Goal: Transaction & Acquisition: Purchase product/service

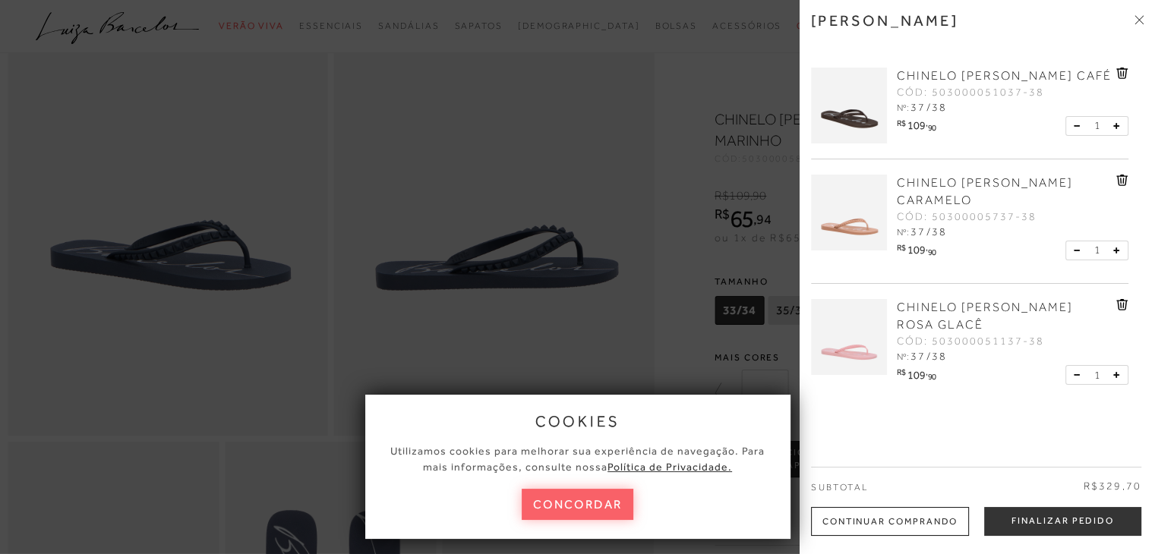
scroll to position [39, 0]
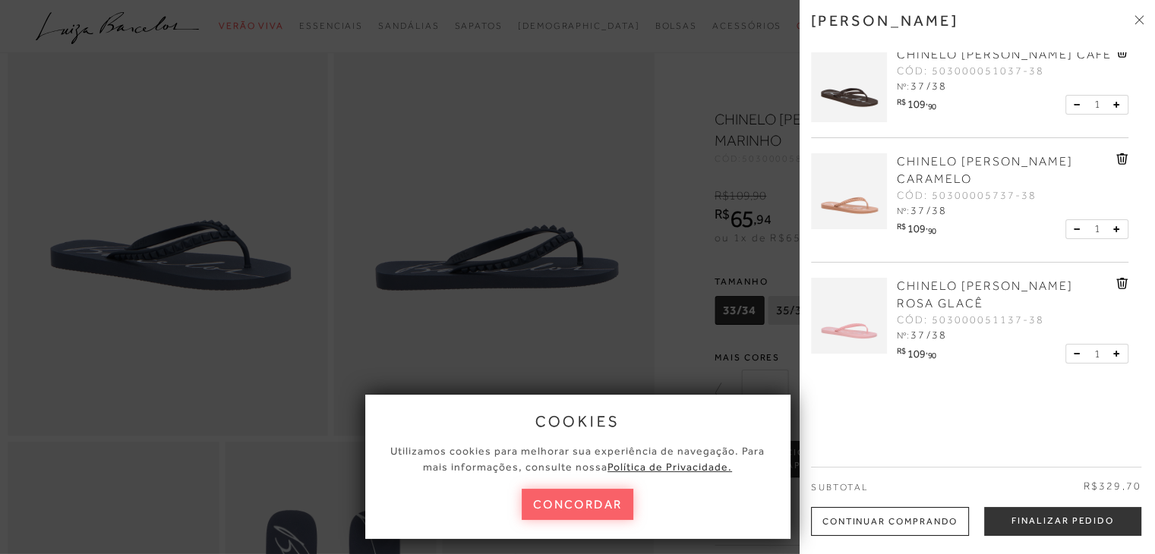
click at [648, 345] on div at bounding box center [577, 277] width 1155 height 554
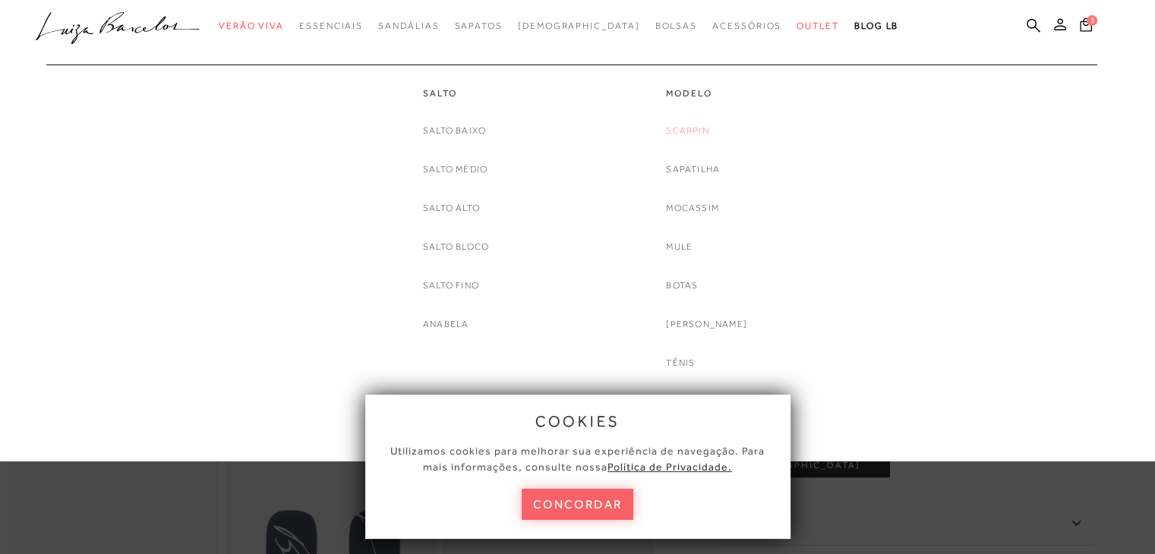
click at [700, 128] on link "Scarpin" at bounding box center [687, 131] width 43 height 16
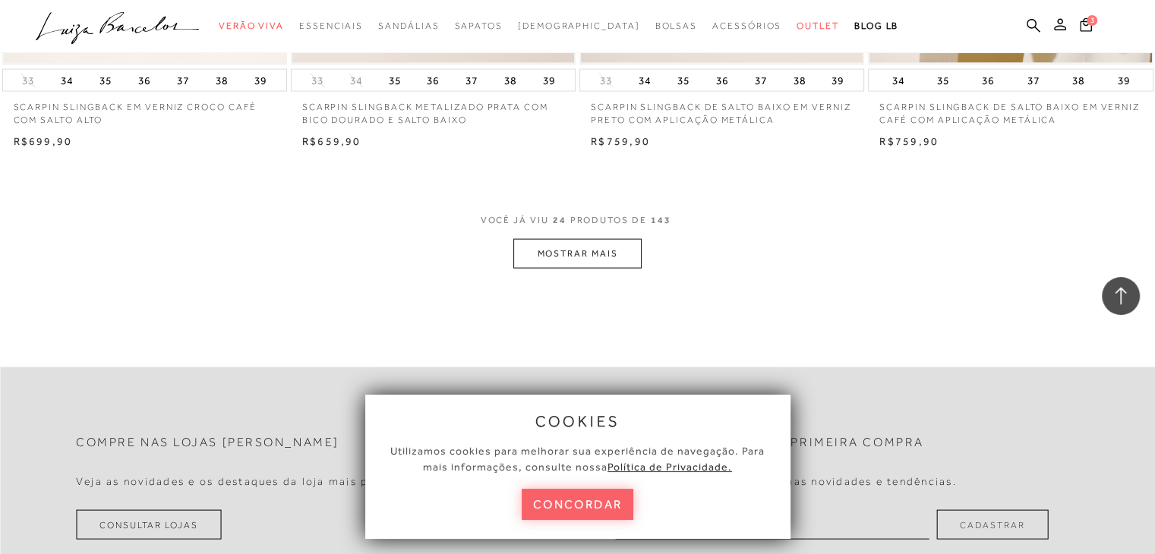
scroll to position [3113, 0]
click at [548, 240] on button "MOSTRAR MAIS" at bounding box center [577, 253] width 128 height 30
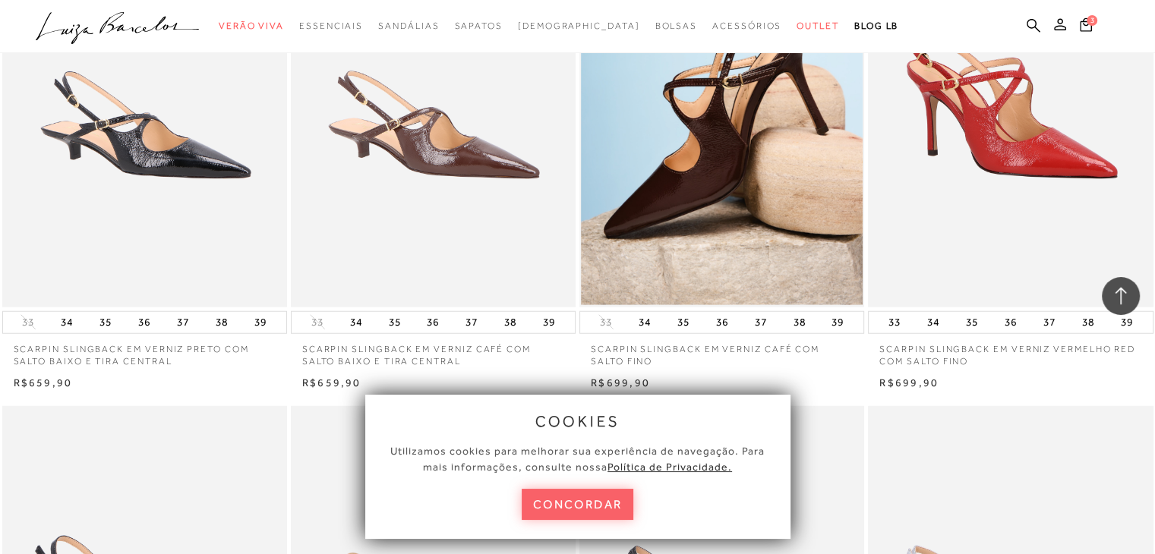
scroll to position [3948, 0]
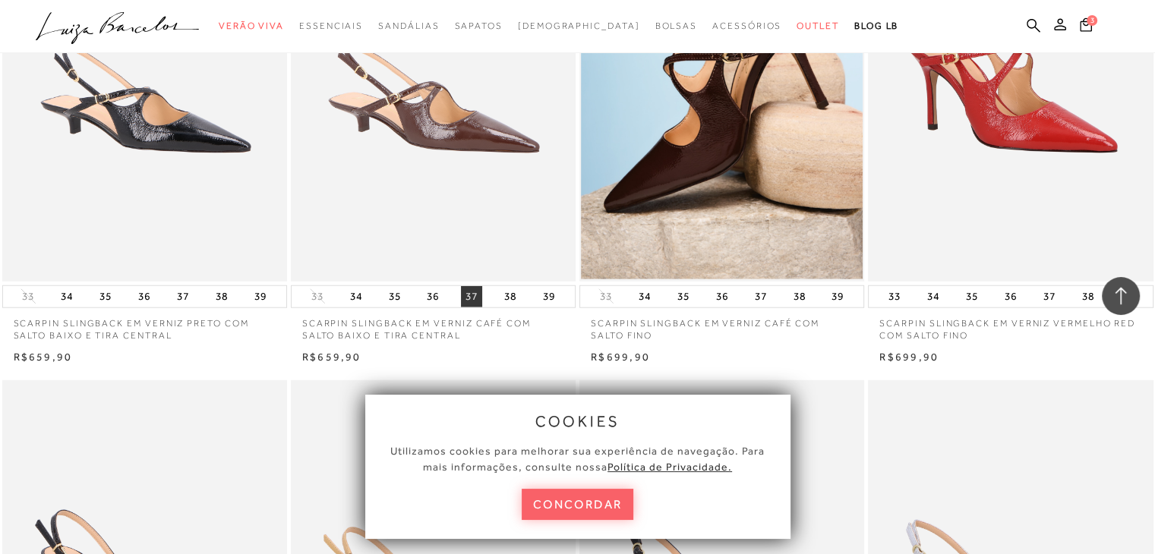
click at [467, 286] on button "37" at bounding box center [471, 296] width 21 height 21
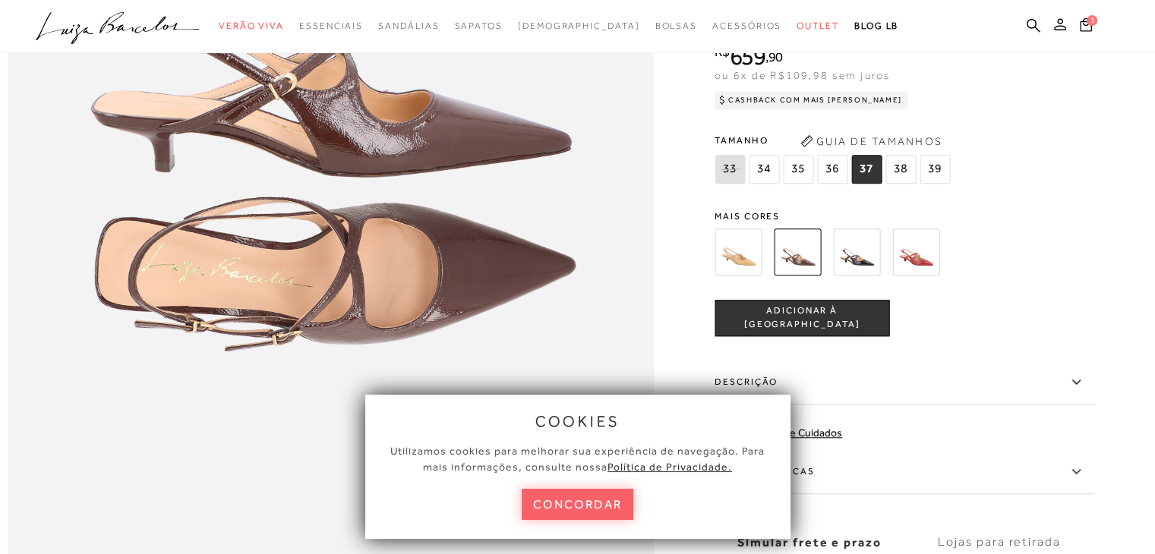
scroll to position [1291, 0]
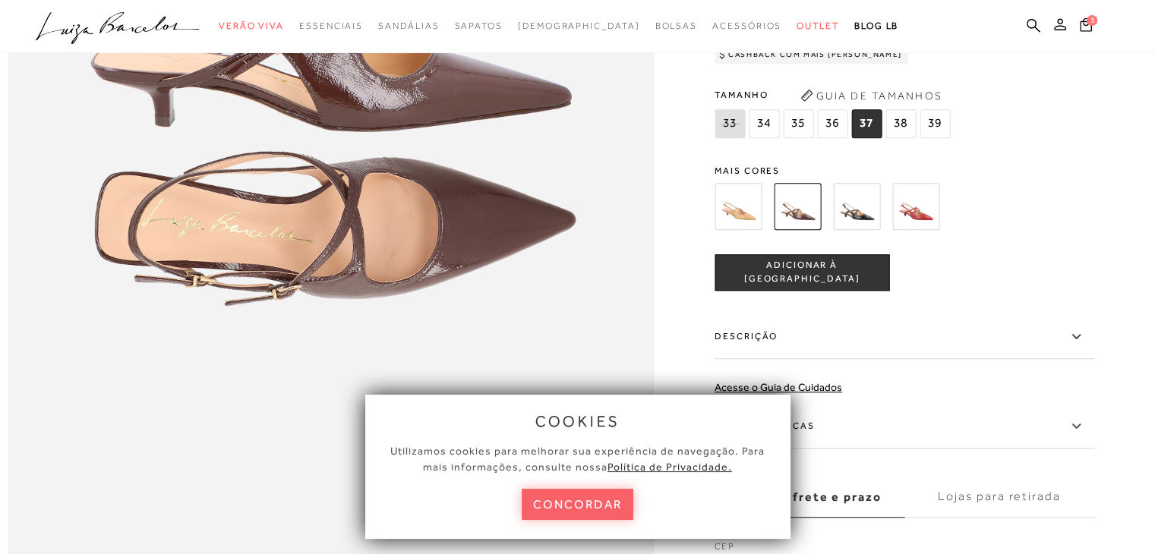
click at [834, 286] on span "ADICIONAR À [GEOGRAPHIC_DATA]" at bounding box center [801, 273] width 173 height 27
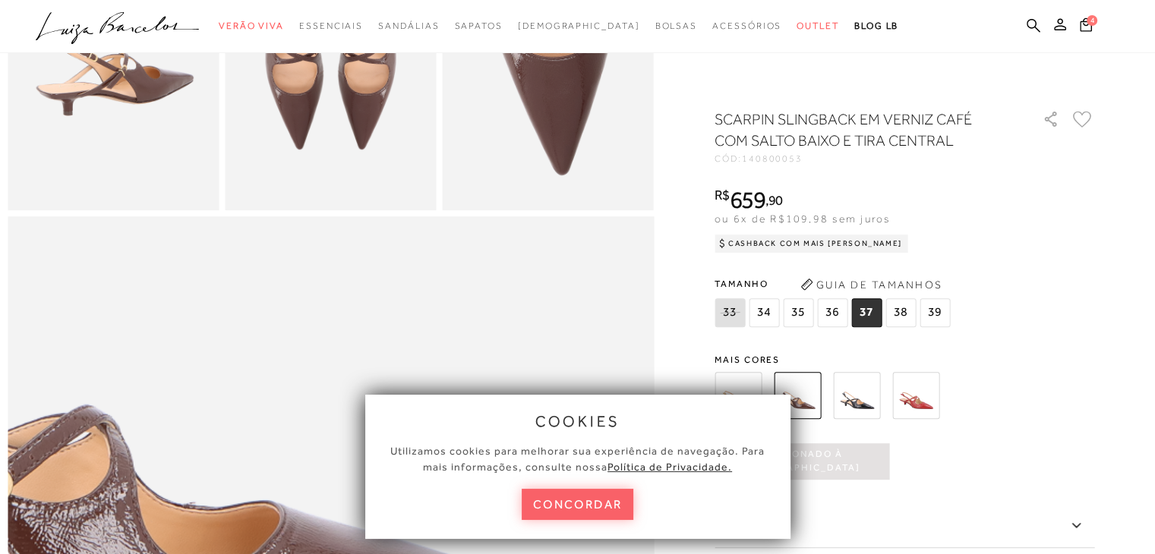
scroll to position [456, 0]
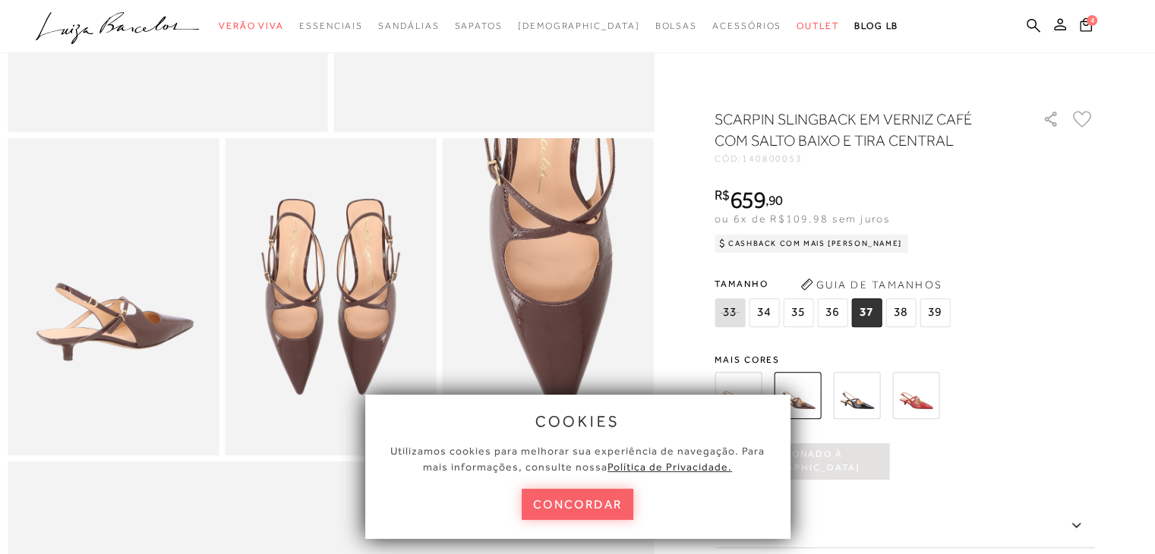
click at [173, 29] on icon ".a{fill-rule:evenodd;}" at bounding box center [118, 28] width 164 height 32
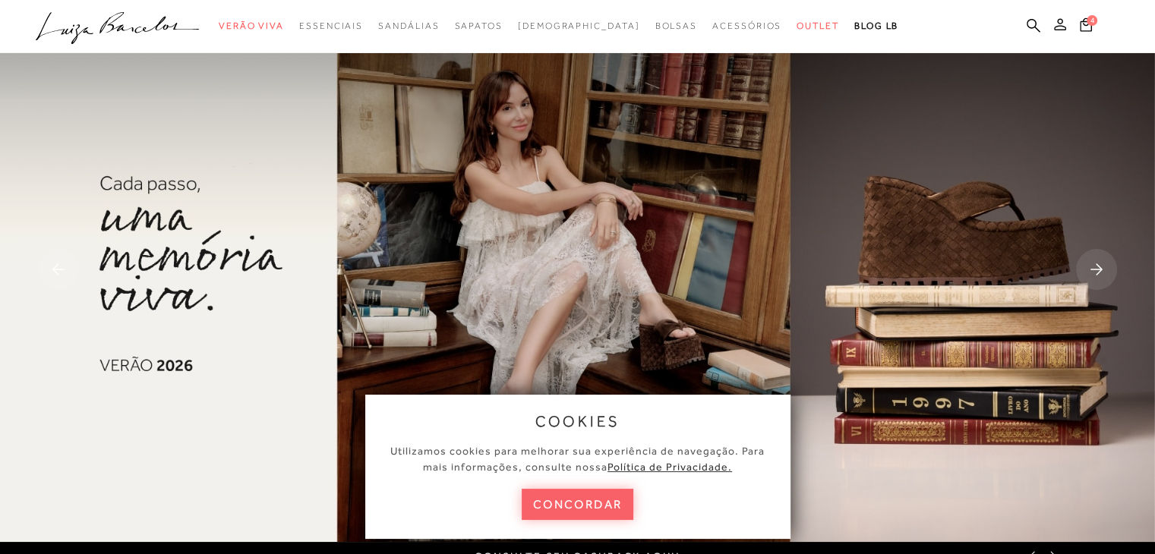
click at [1060, 25] on icon at bounding box center [1060, 24] width 12 height 12
click at [1058, 26] on icon at bounding box center [1060, 24] width 12 height 12
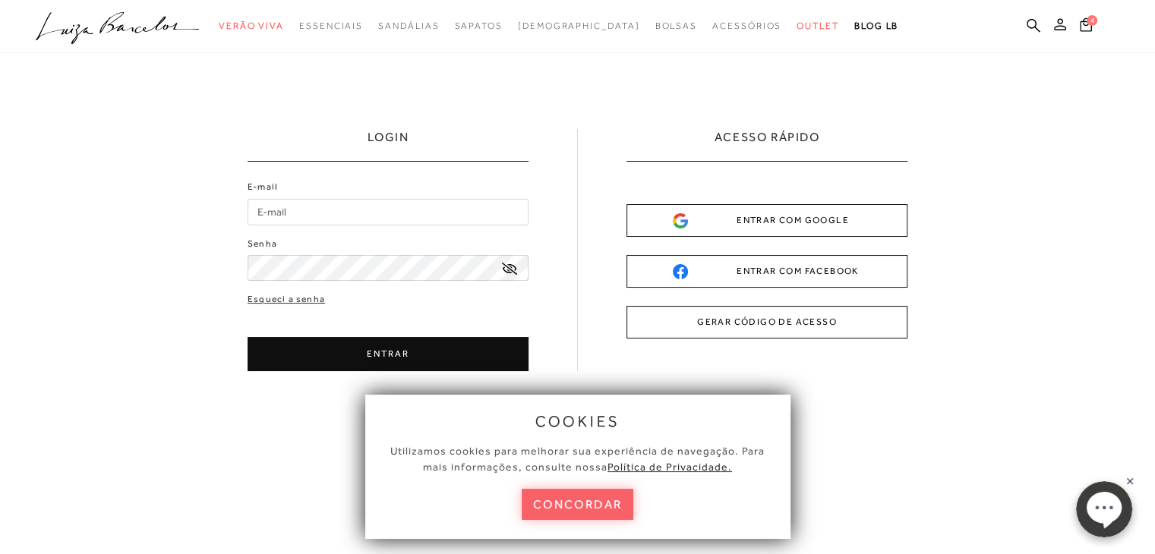
click at [342, 218] on input "E-mail" at bounding box center [388, 212] width 281 height 27
click at [377, 352] on button "ENTRAR" at bounding box center [388, 354] width 281 height 34
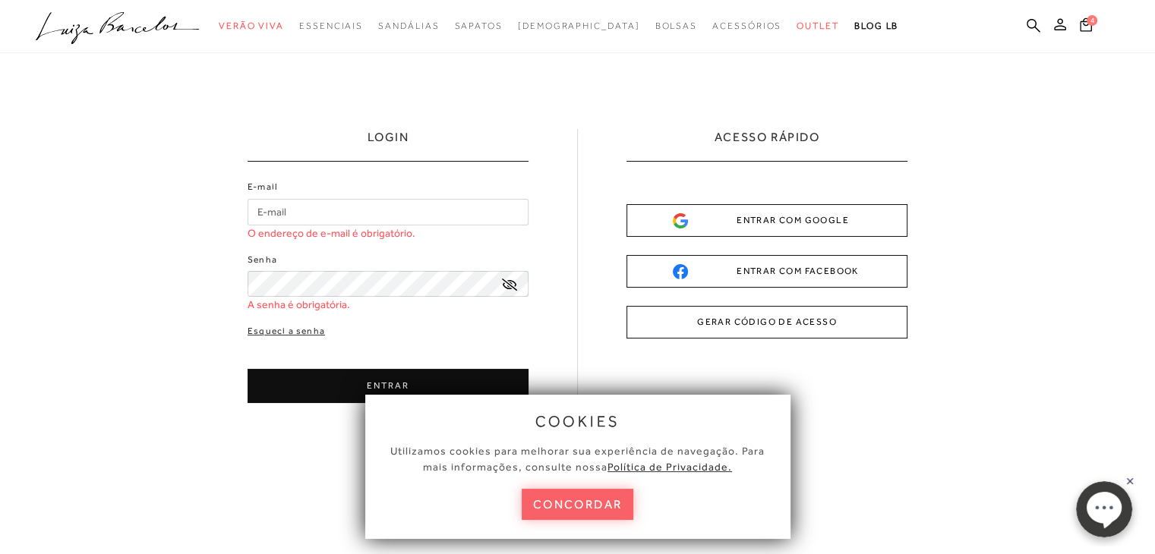
click at [304, 213] on input "E-mail" at bounding box center [388, 212] width 281 height 27
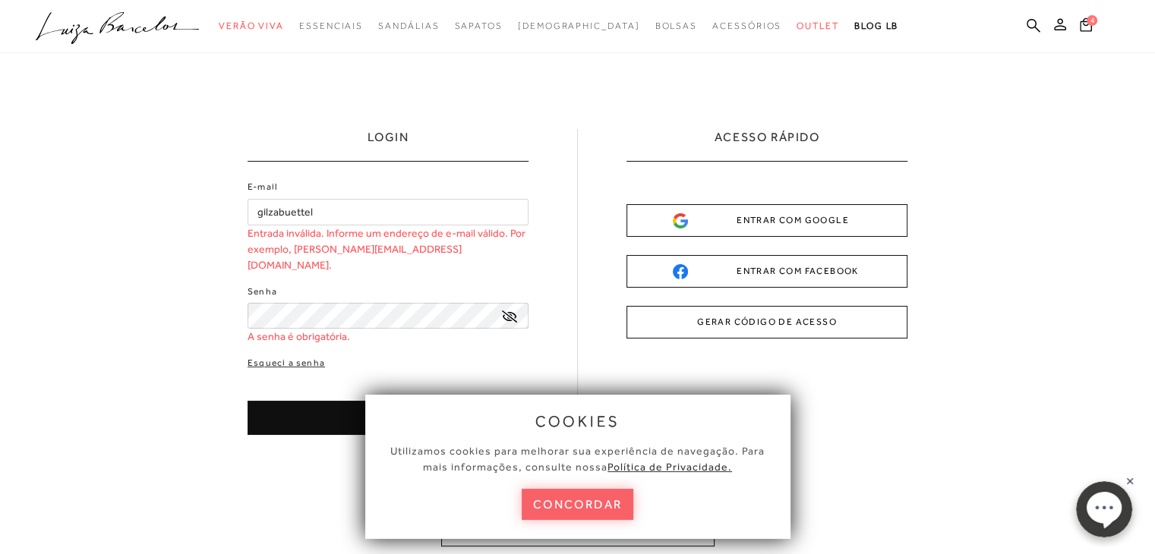
type input "gilzabuettel"
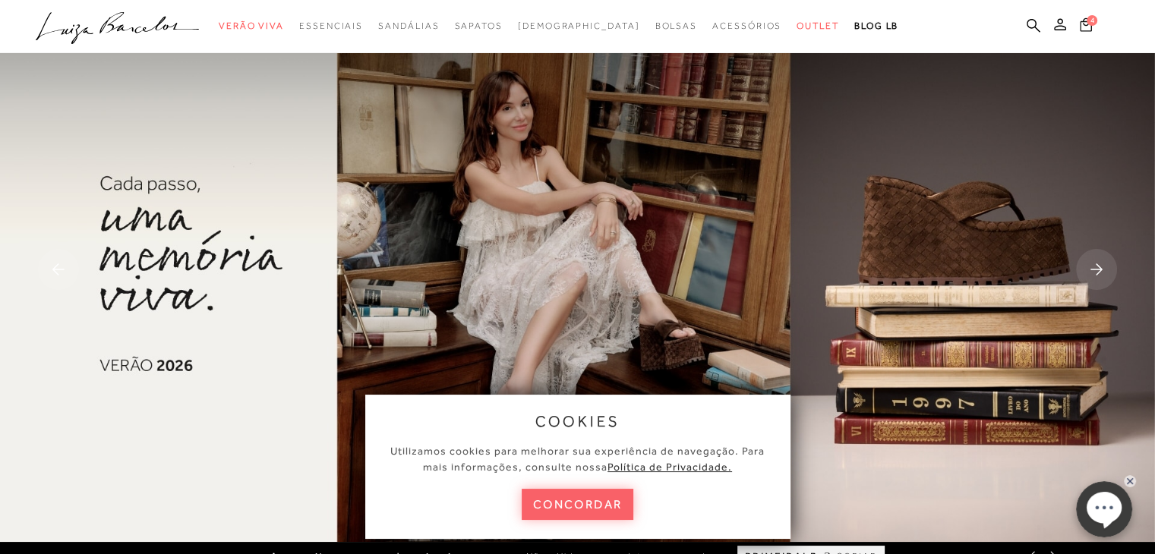
click at [1092, 22] on span "4" at bounding box center [1092, 20] width 11 height 11
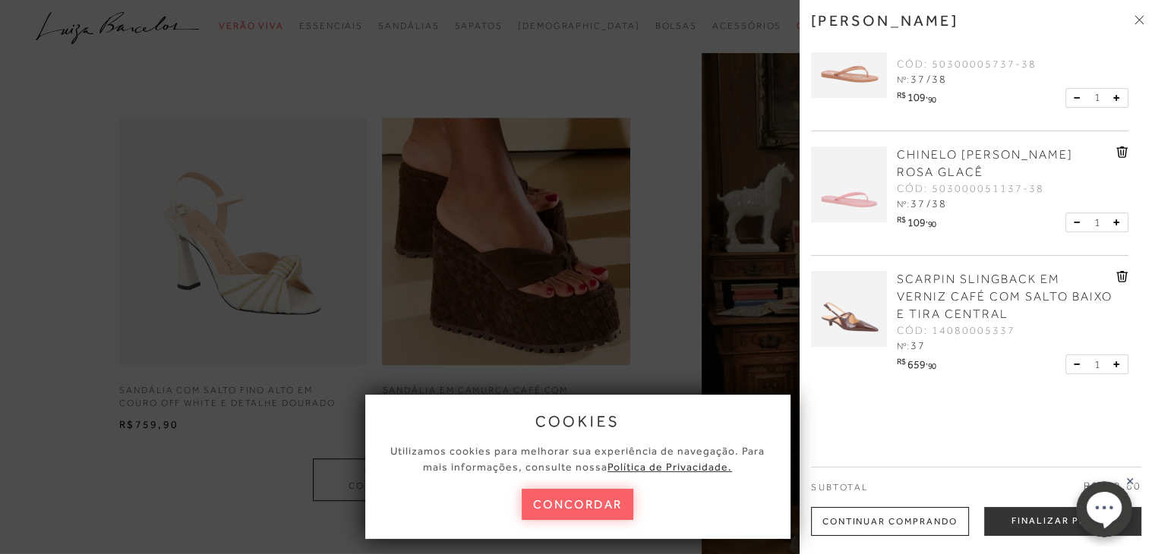
scroll to position [182, 0]
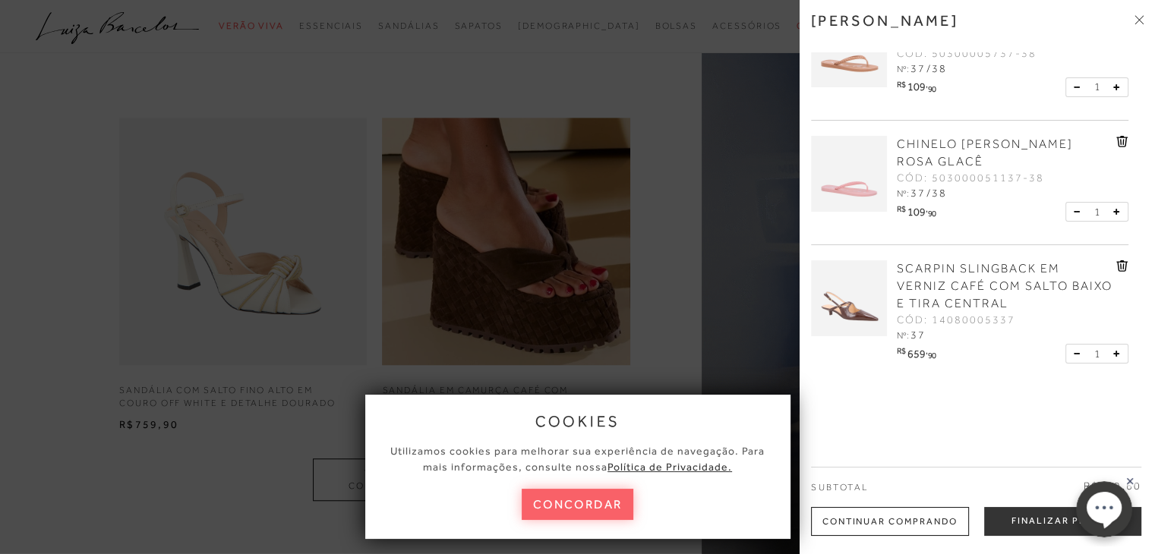
click at [1131, 479] on rect at bounding box center [1130, 481] width 12 height 12
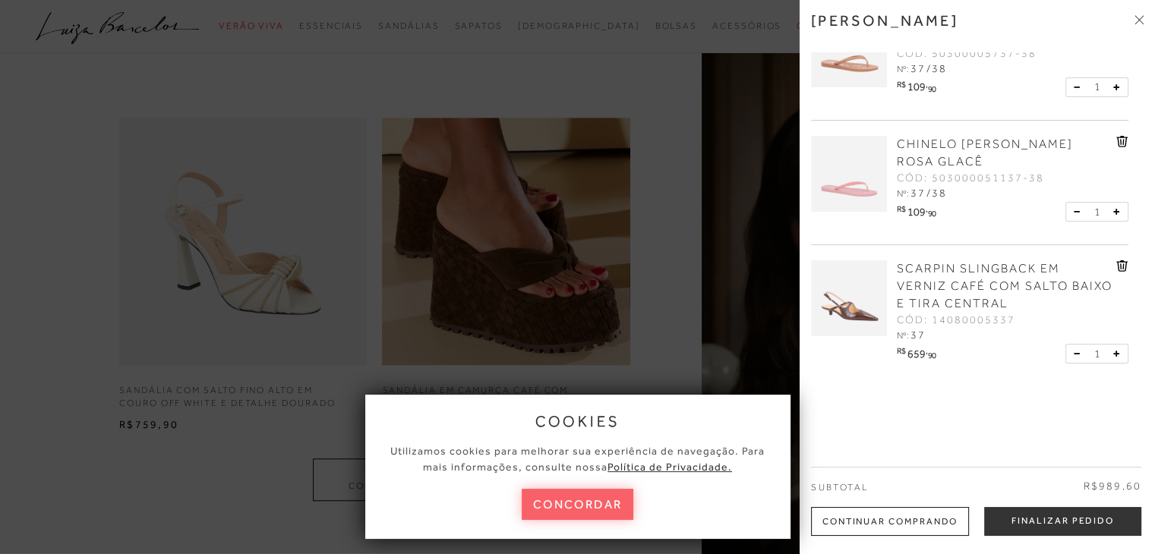
click at [1118, 139] on icon at bounding box center [1122, 141] width 12 height 11
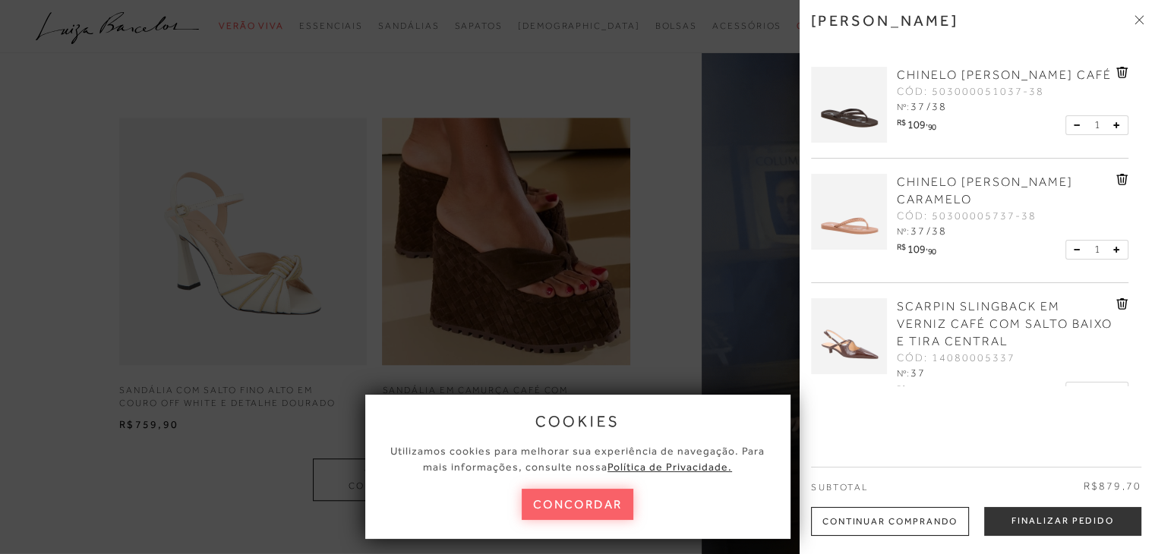
scroll to position [0, 0]
